Goal: Check status: Check status

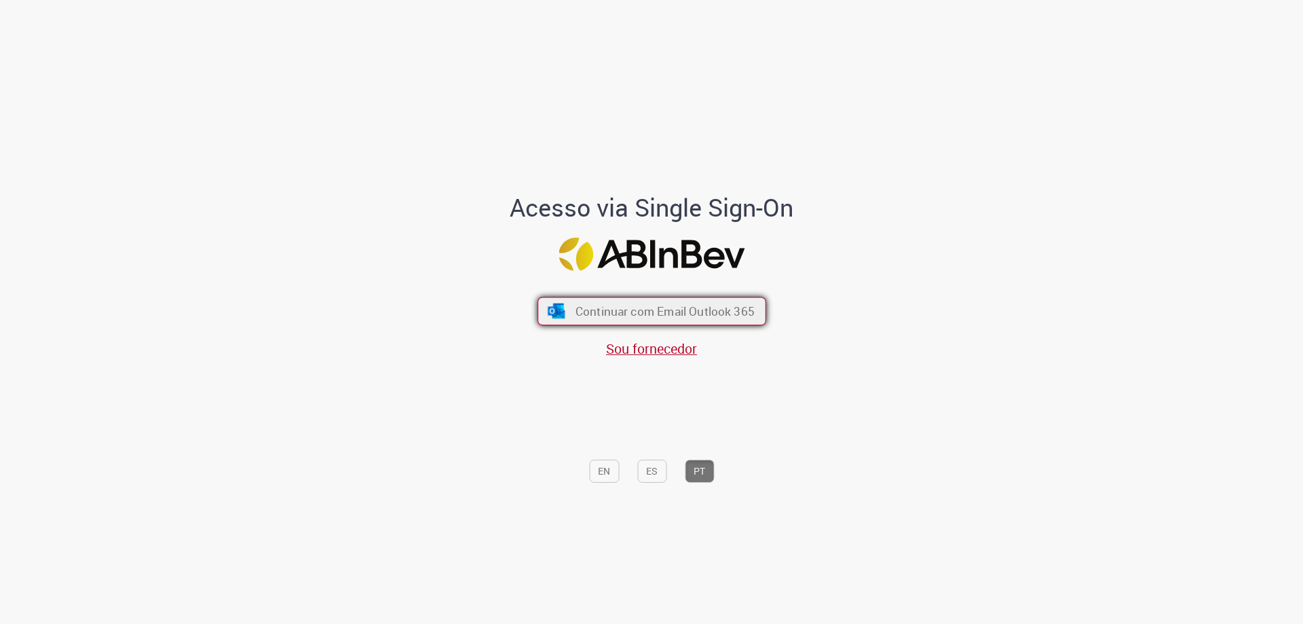
click at [671, 312] on span "Continuar com Email Outlook 365" at bounding box center [664, 311] width 179 height 16
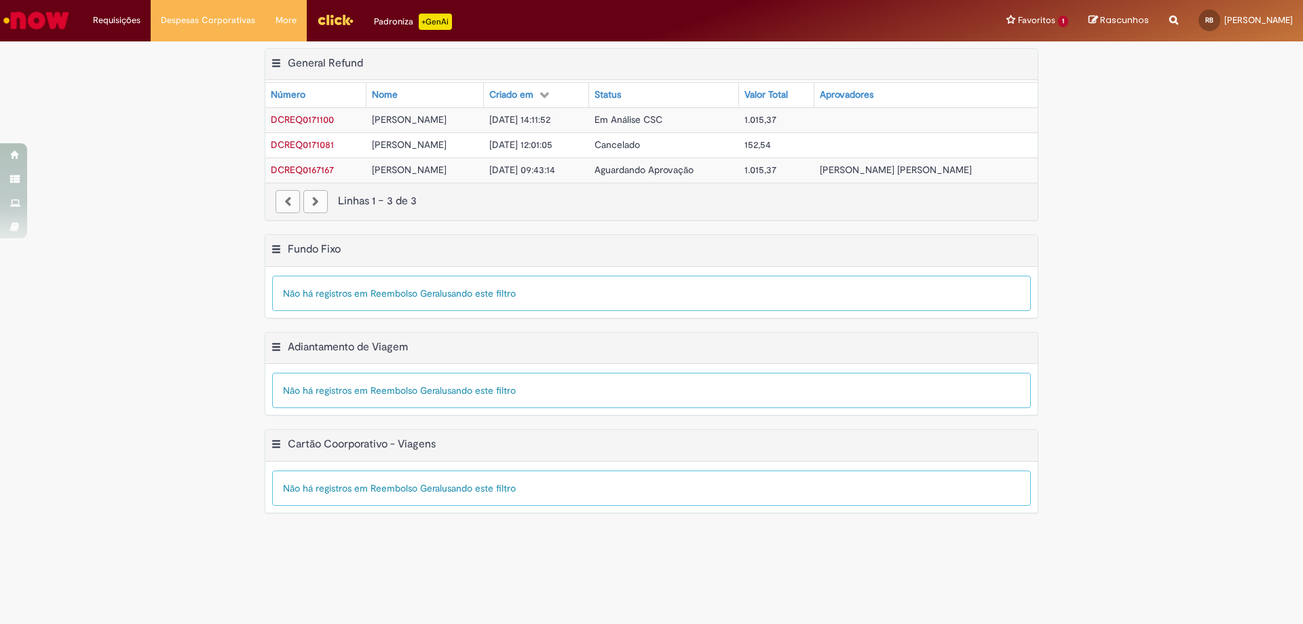
click at [662, 118] on span "Em Análise CSC" at bounding box center [628, 119] width 68 height 12
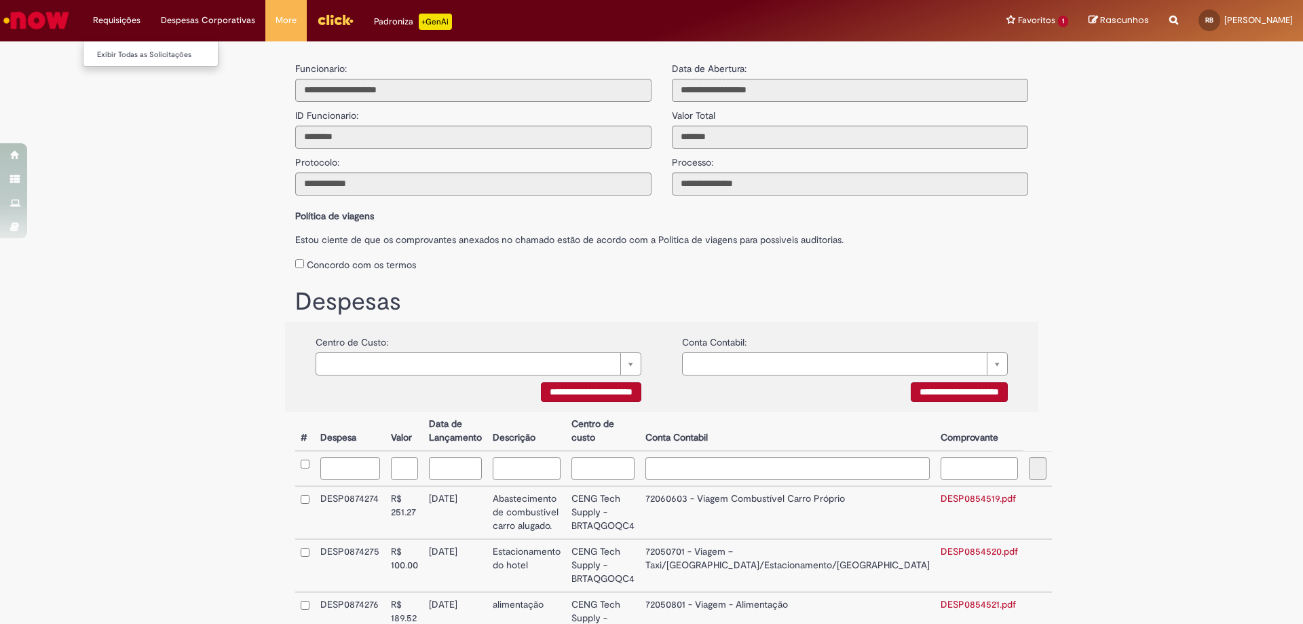
click at [111, 17] on li "Requisições Exibir Todas as Solicitações" at bounding box center [117, 20] width 68 height 41
click at [196, 23] on li "Despesas Corporativas Minhas Despesas Solicitar Adiantamento de Viagem Solicita…" at bounding box center [208, 20] width 115 height 41
click at [213, 17] on li "Despesas Corporativas Minhas Despesas Solicitar Adiantamento de Viagem Solicita…" at bounding box center [208, 20] width 115 height 41
click at [182, 50] on link "Minhas Despesas" at bounding box center [241, 55] width 181 height 15
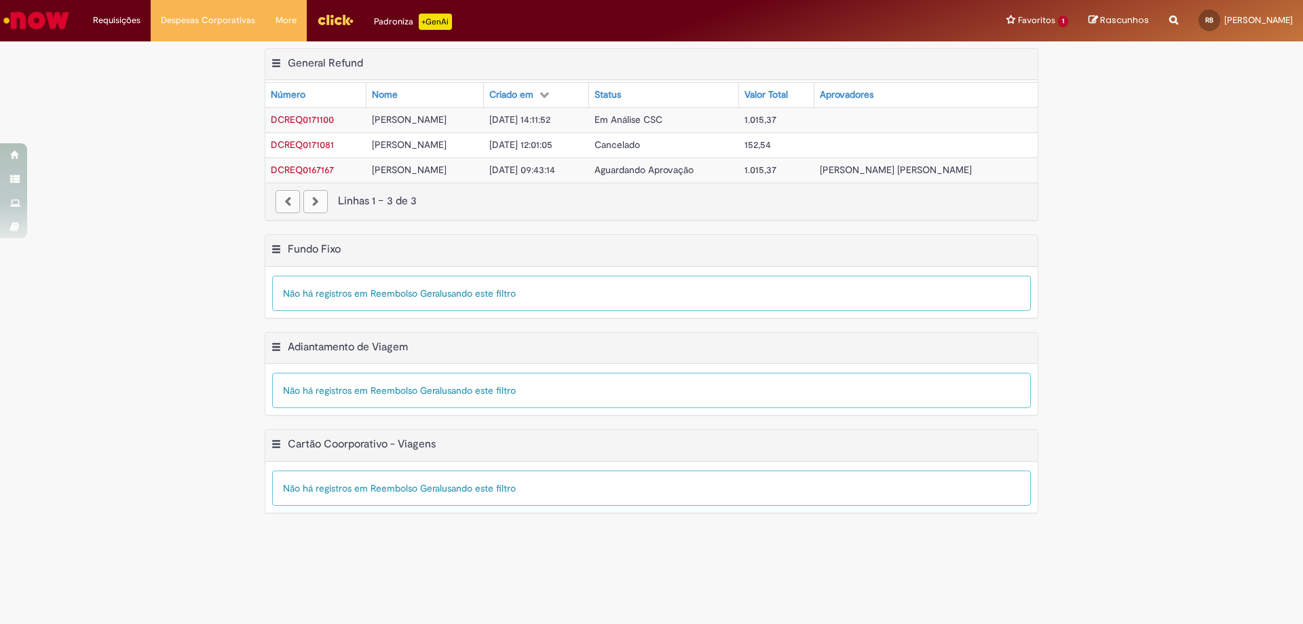
click at [114, 196] on div "Exportar como PDF Exportar como Excel Exportar como CSV General Refund Tabela -…" at bounding box center [651, 141] width 1303 height 187
